Goal: Feedback & Contribution: Submit feedback/report problem

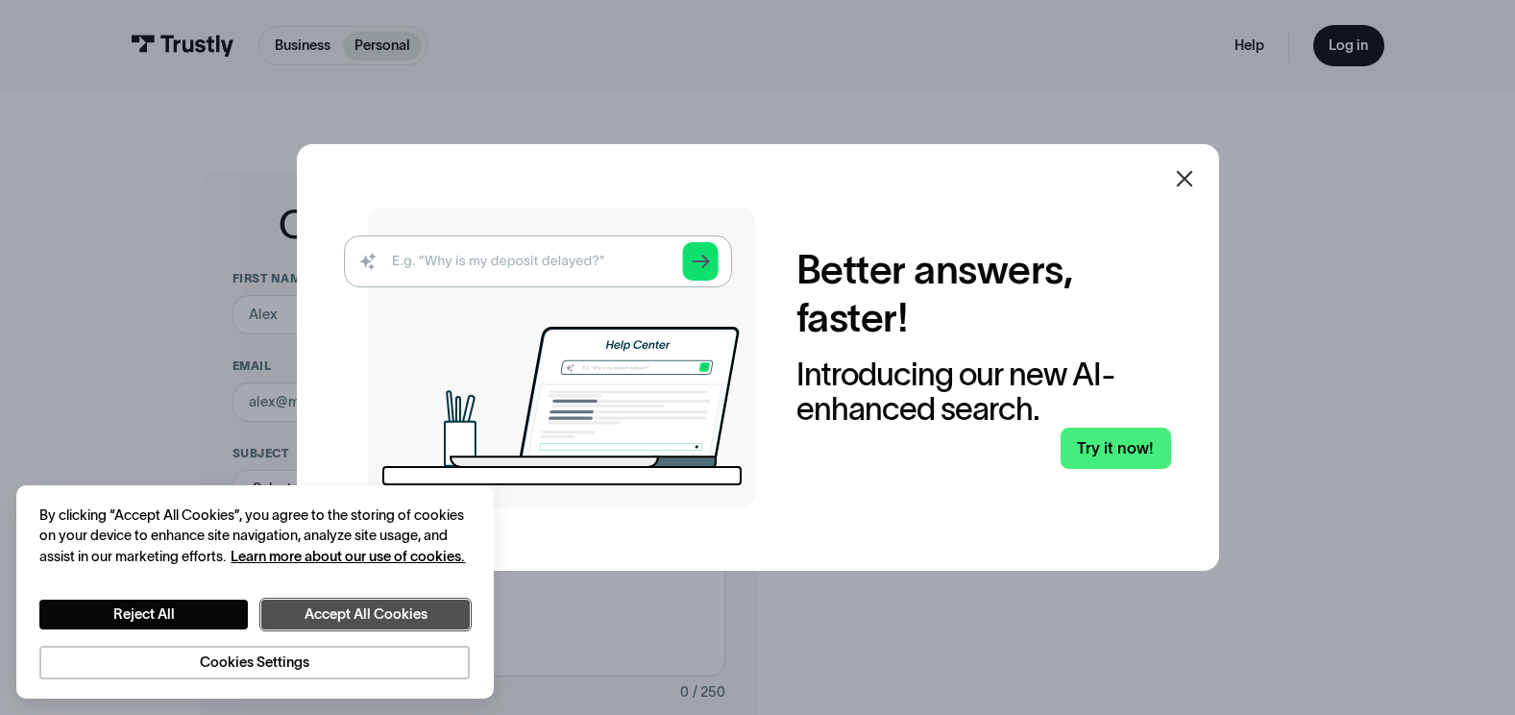
click at [431, 603] on button "Accept All Cookies" at bounding box center [364, 614] width 207 height 30
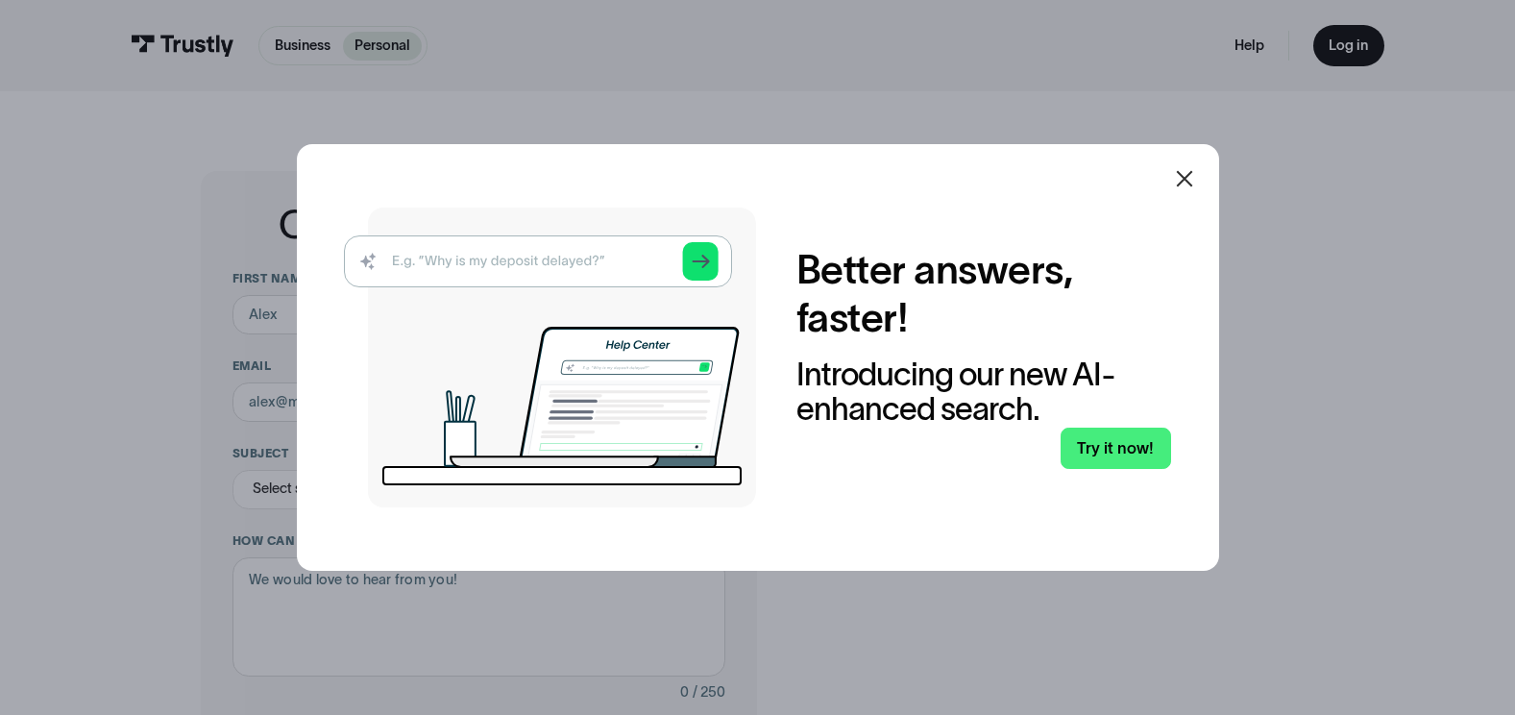
click at [1191, 175] on icon at bounding box center [1184, 178] width 23 height 23
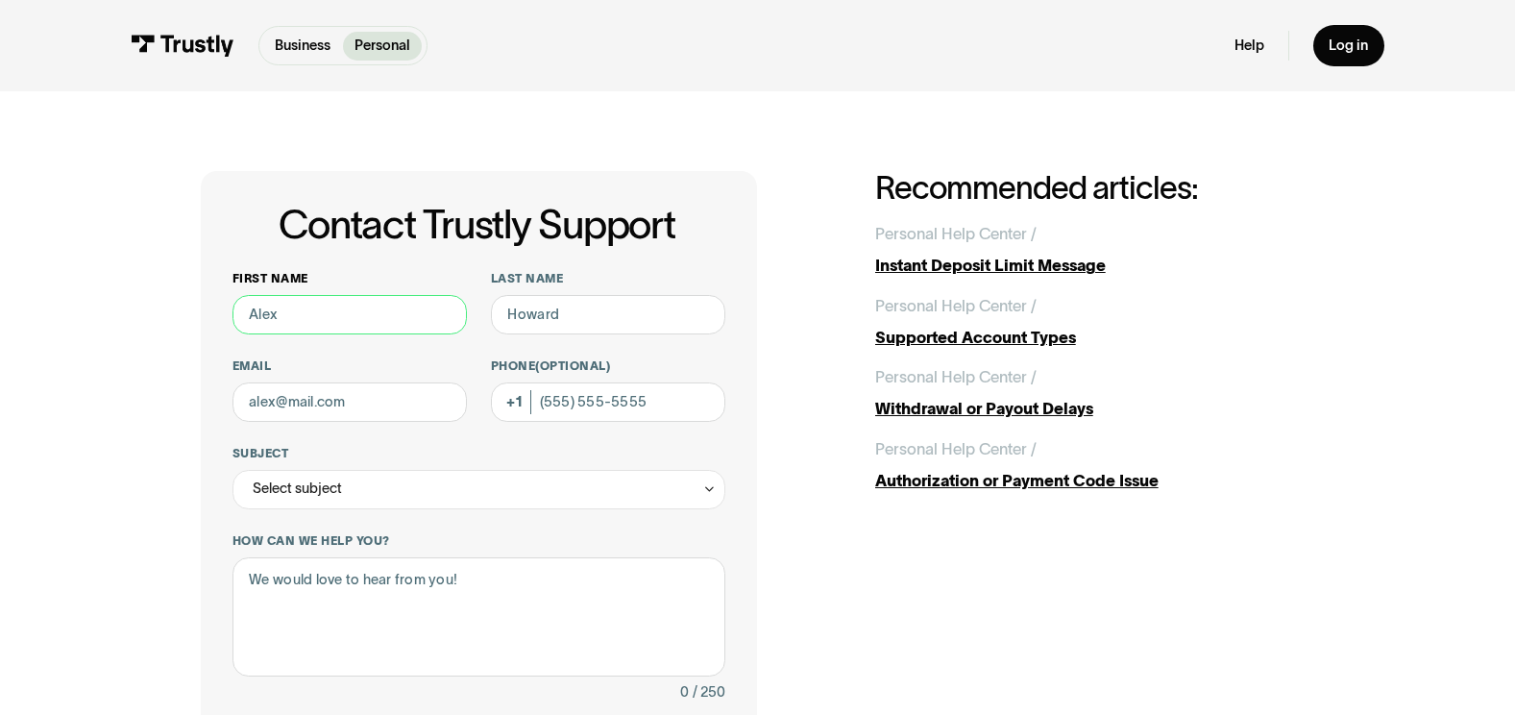
click at [301, 315] on input "First name" at bounding box center [349, 314] width 234 height 39
type input "[PERSON_NAME]"
type input "[EMAIL_ADDRESS][DOMAIN_NAME]"
type input "[PHONE_NUMBER]"
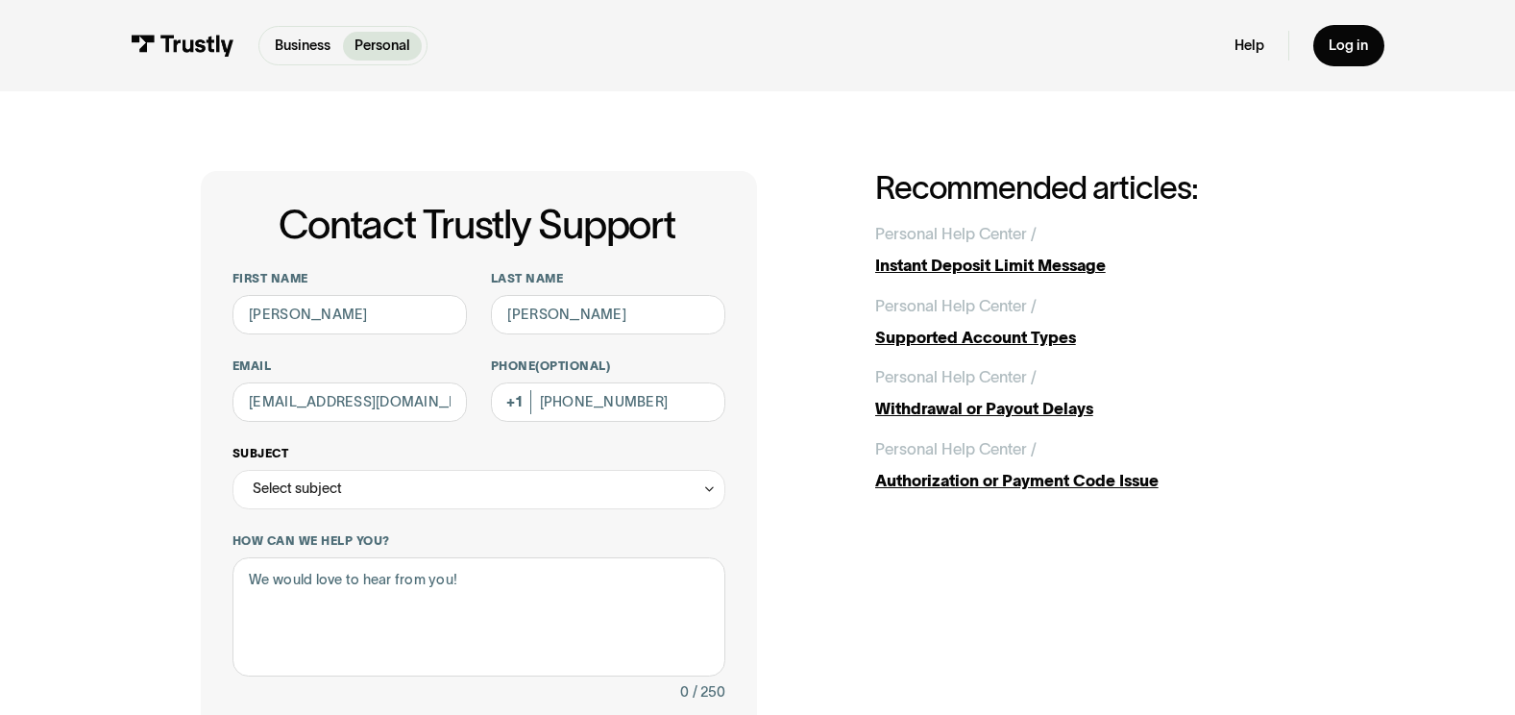
click at [345, 485] on div "Select subject" at bounding box center [479, 489] width 494 height 39
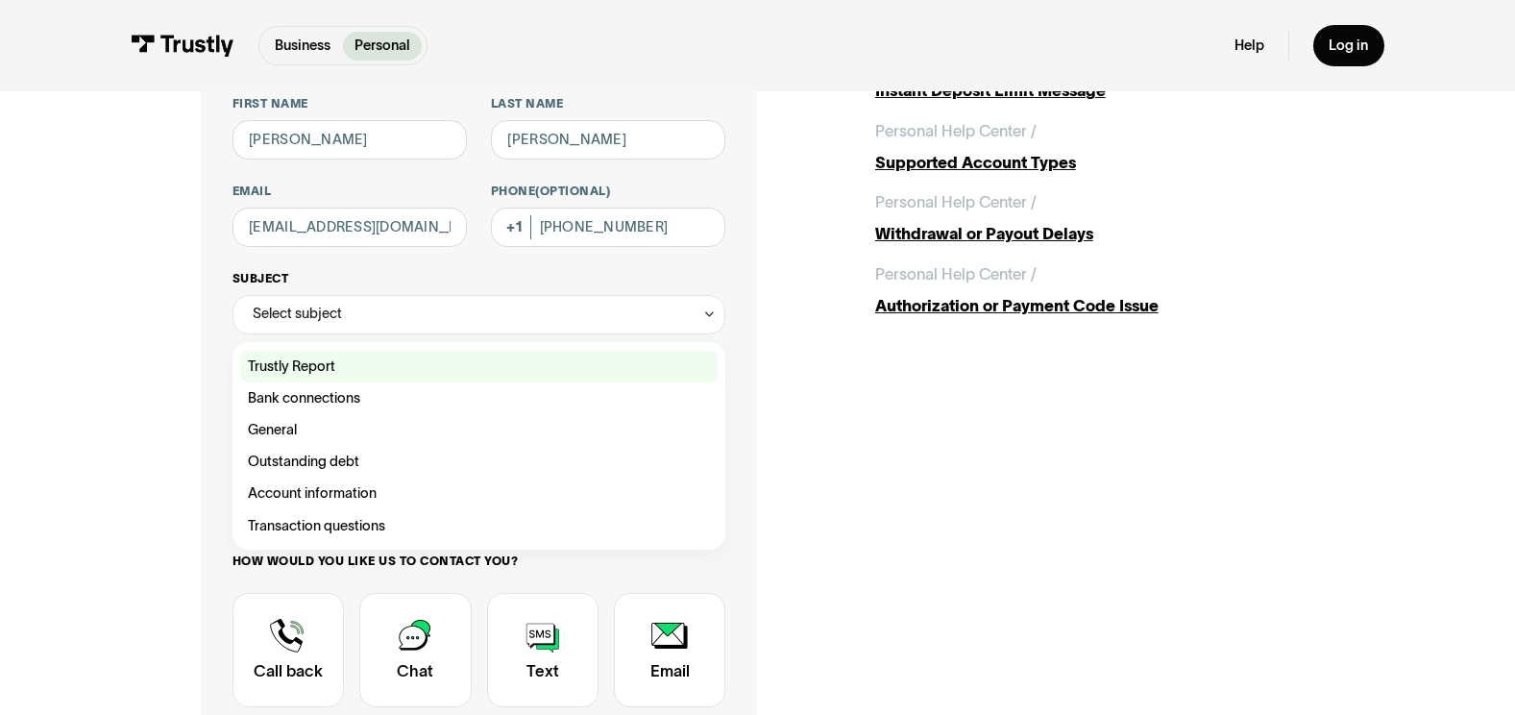
scroll to position [192, 0]
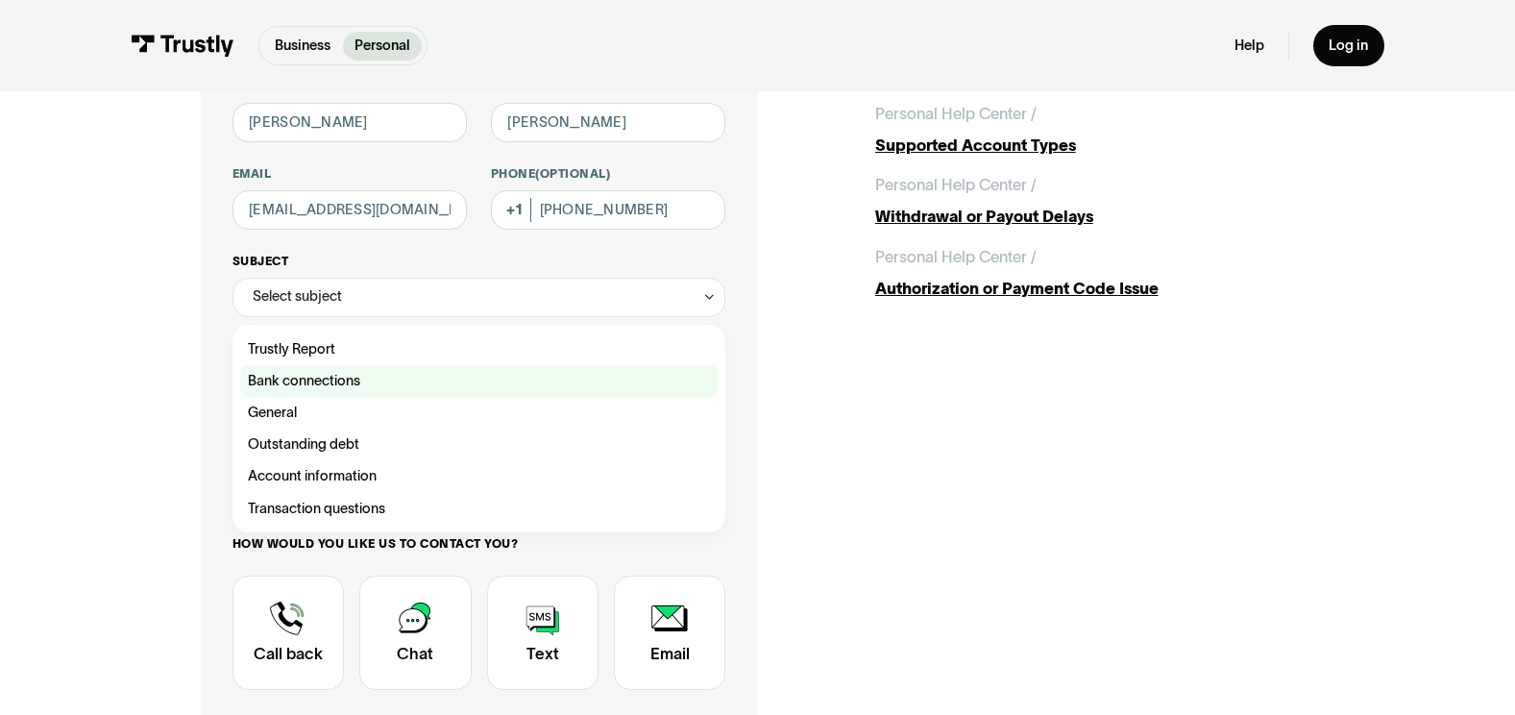
click at [352, 379] on div "Contact Trustly Support" at bounding box center [478, 381] width 477 height 32
type input "**********"
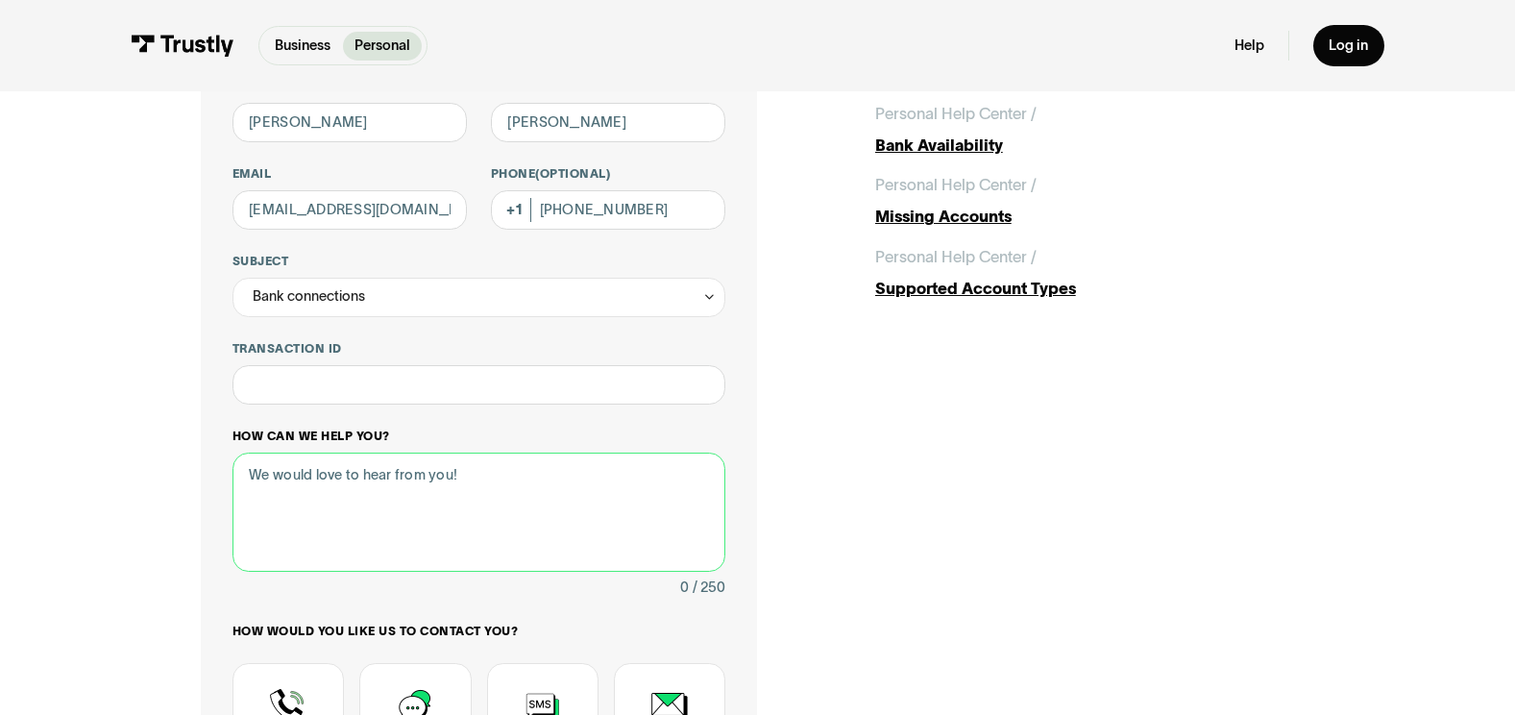
click at [454, 475] on textarea "How can we help you?" at bounding box center [479, 511] width 494 height 119
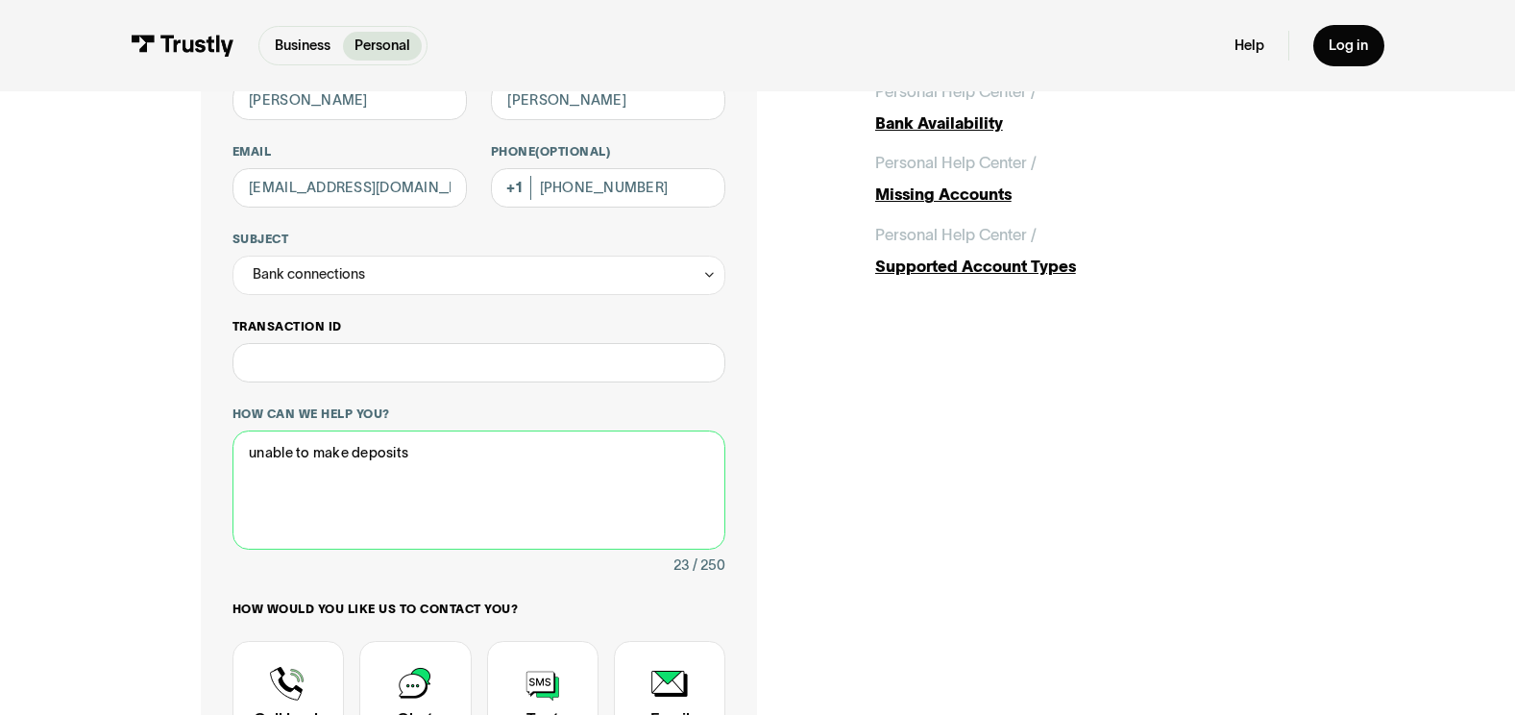
scroll to position [288, 0]
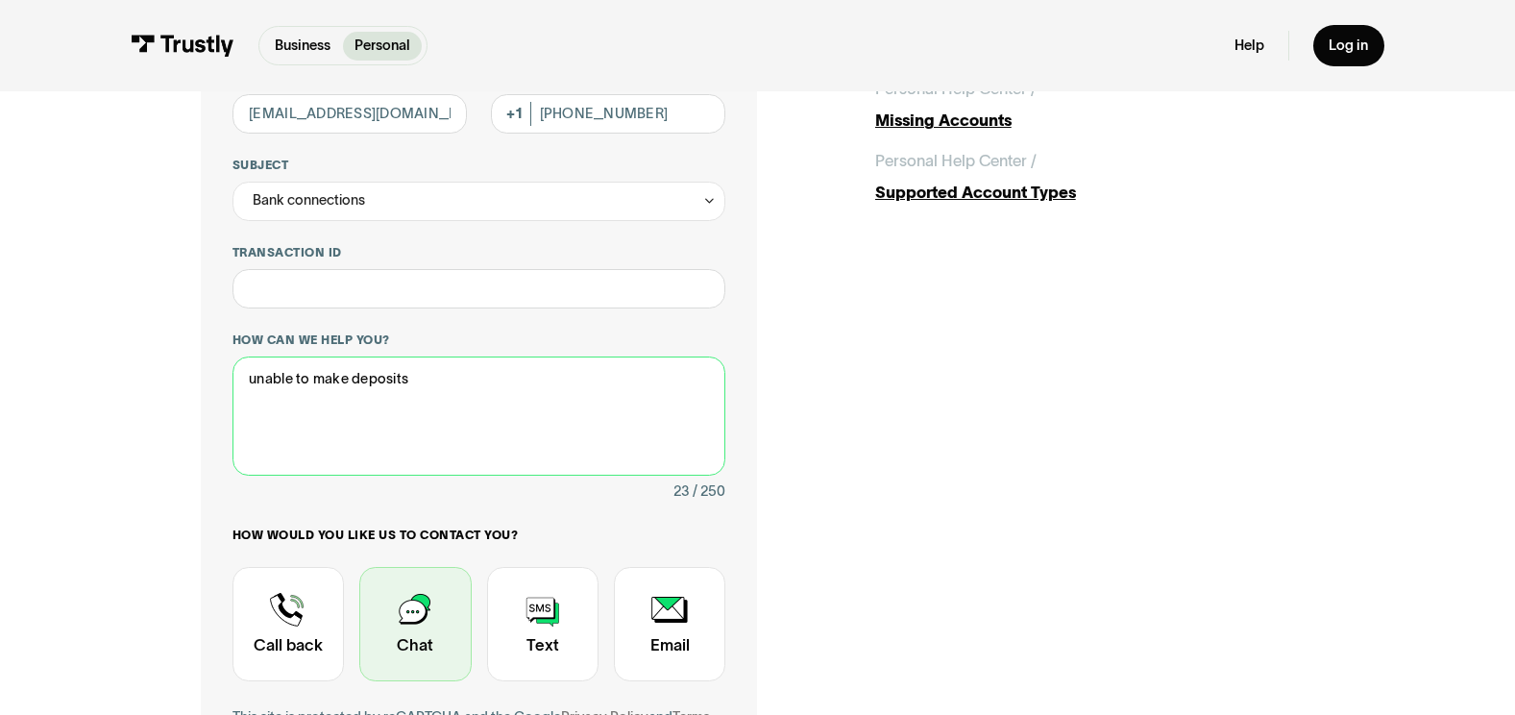
type textarea "unable to make deposits"
click at [412, 615] on div "Contact Trustly Support" at bounding box center [414, 624] width 111 height 114
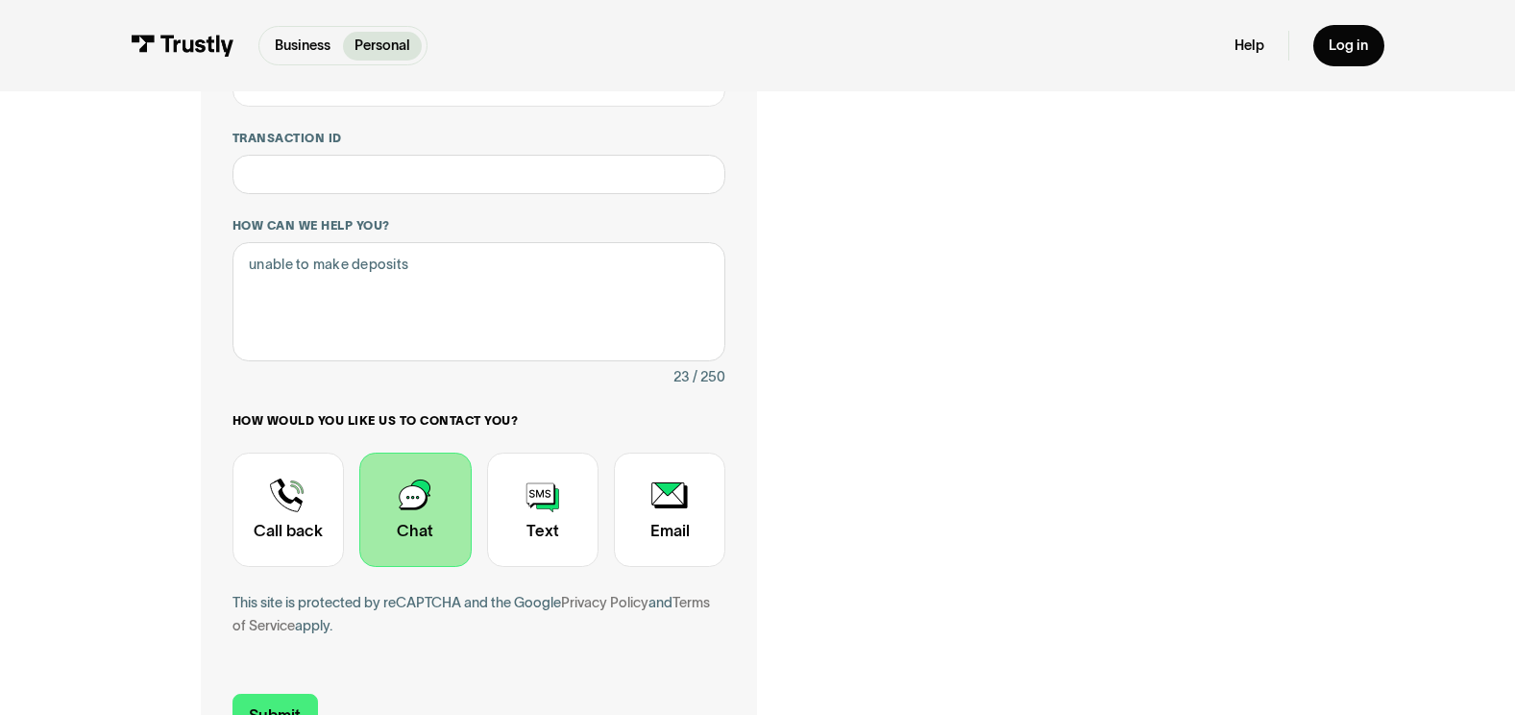
scroll to position [576, 0]
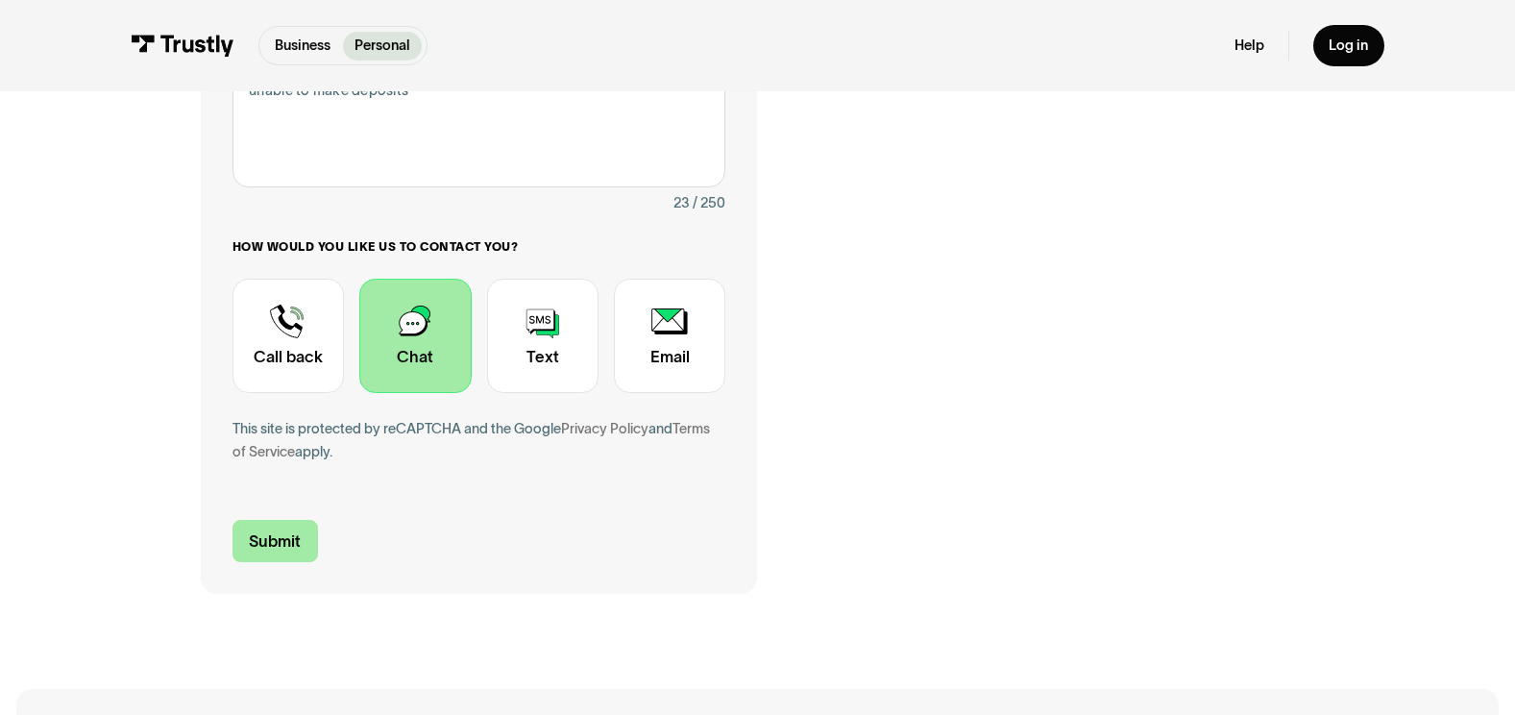
click at [280, 540] on input "Submit" at bounding box center [274, 540] width 85 height 41
type input "[PHONE_NUMBER]"
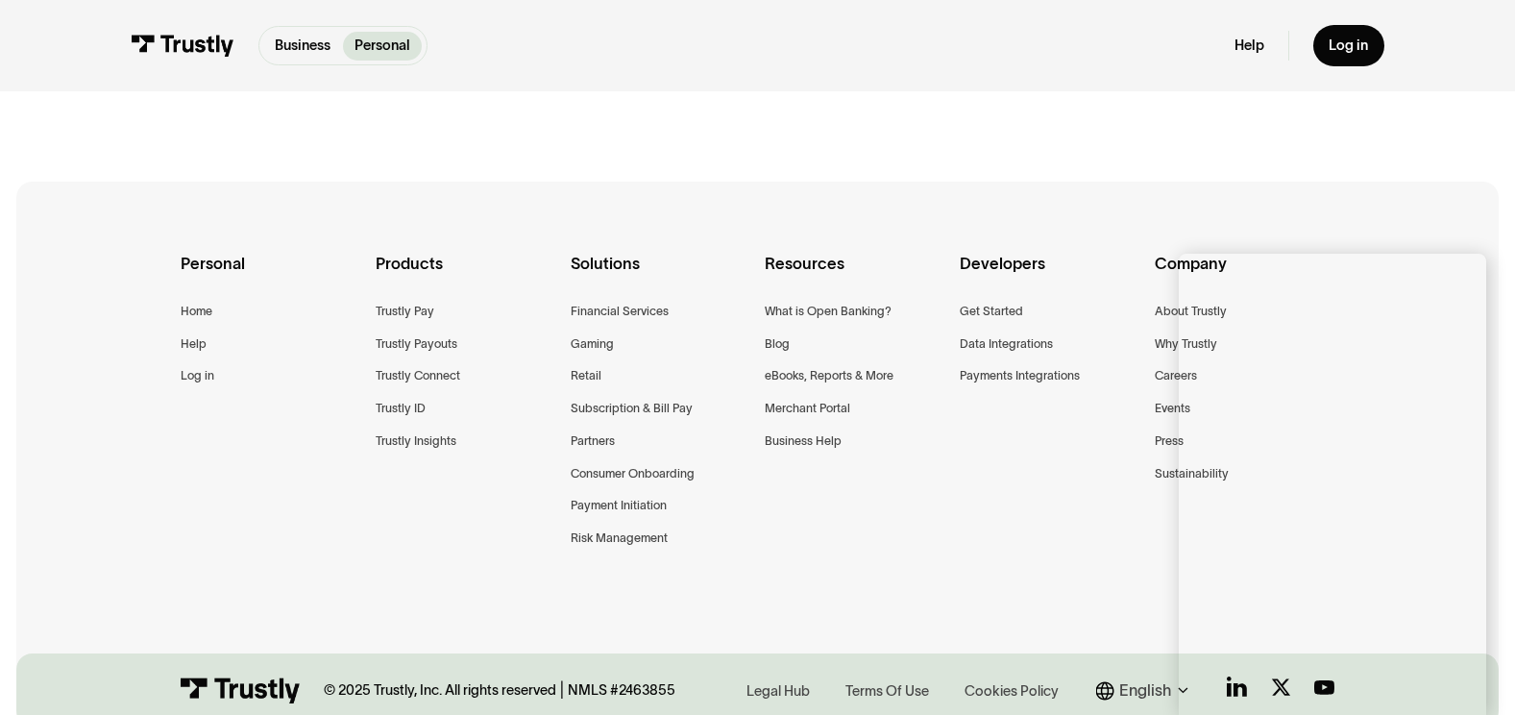
scroll to position [486, 0]
